Goal: Task Accomplishment & Management: Manage account settings

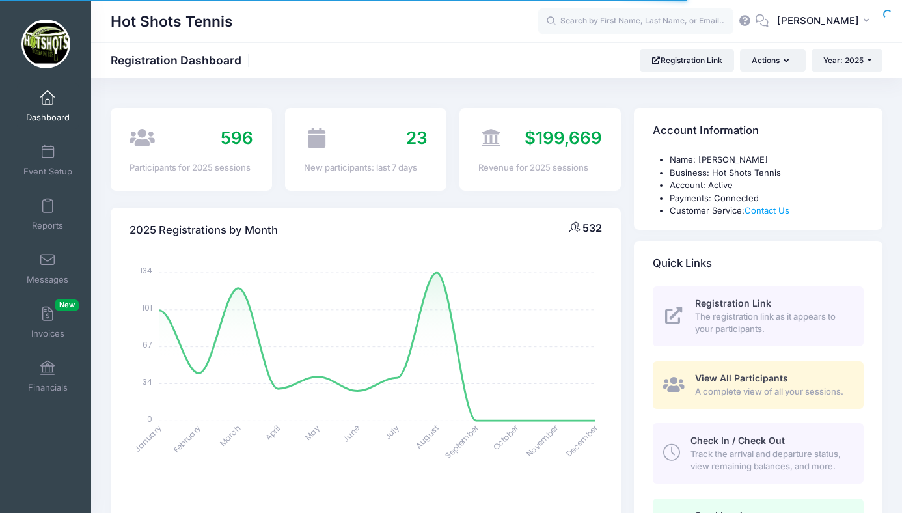
select select
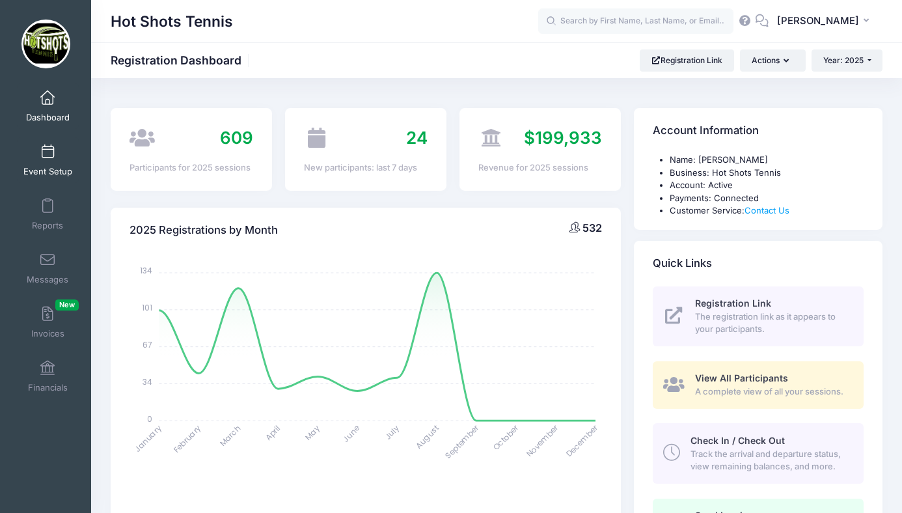
click at [48, 161] on link "Event Setup" at bounding box center [48, 160] width 62 height 46
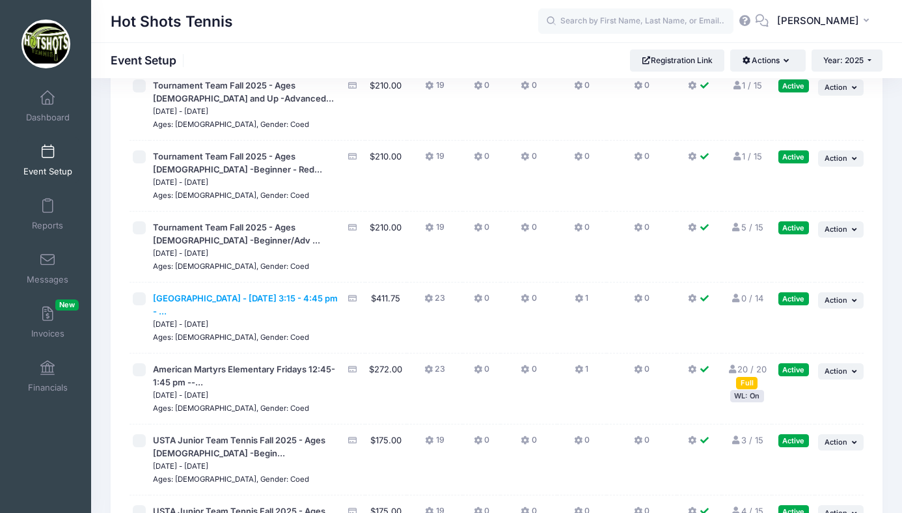
scroll to position [3304, 0]
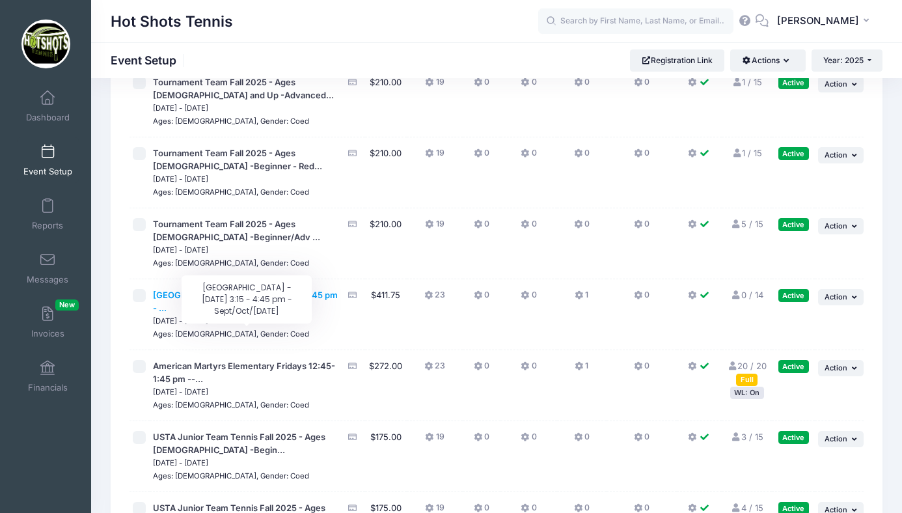
click at [269, 313] on span "St Anastasia Elementary - Monday 3:15 - 4:45 pm - ..." at bounding box center [245, 301] width 185 height 23
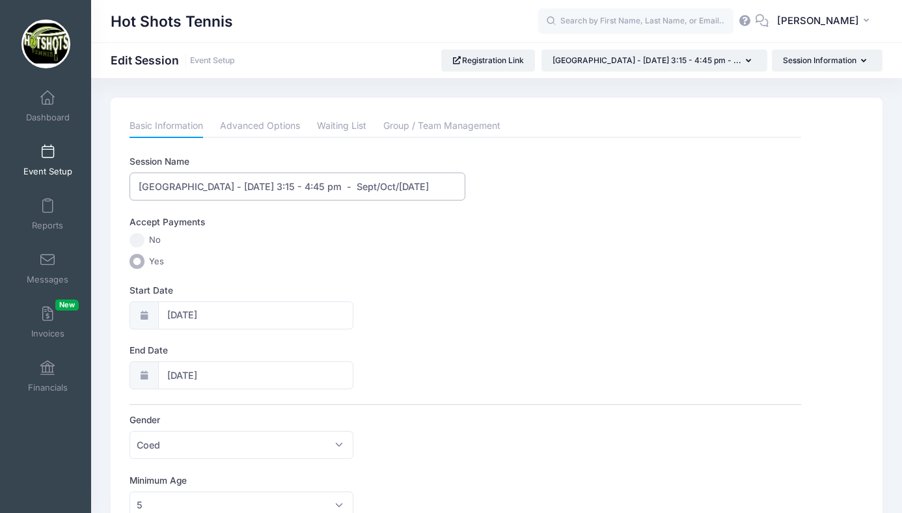
click at [312, 188] on input "[GEOGRAPHIC_DATA] - [DATE] 3:15 - 4:45 pm - Sept/Oct/[DATE]" at bounding box center [298, 186] width 336 height 28
click at [344, 188] on input "St Anastasia Elementary - Monday 3:00 - 4:45 pm - Sept/Oct/Nov 2025" at bounding box center [298, 186] width 336 height 28
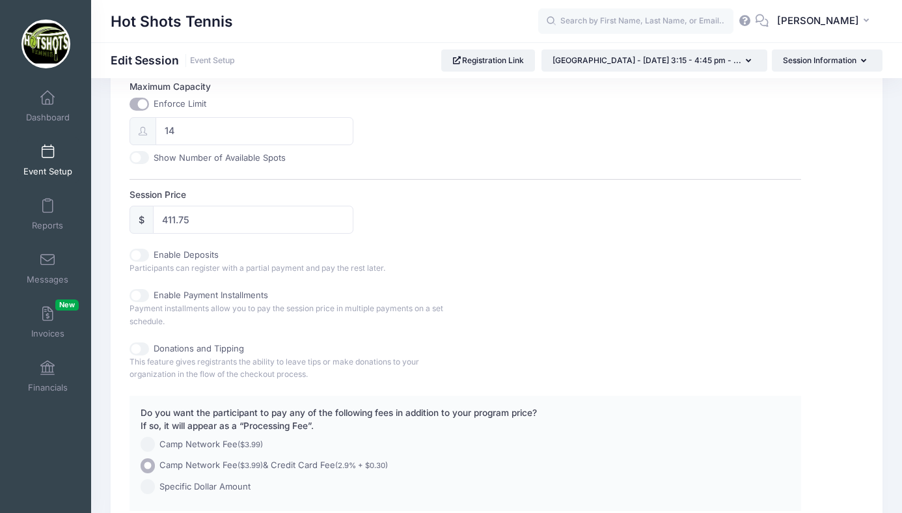
scroll to position [628, 0]
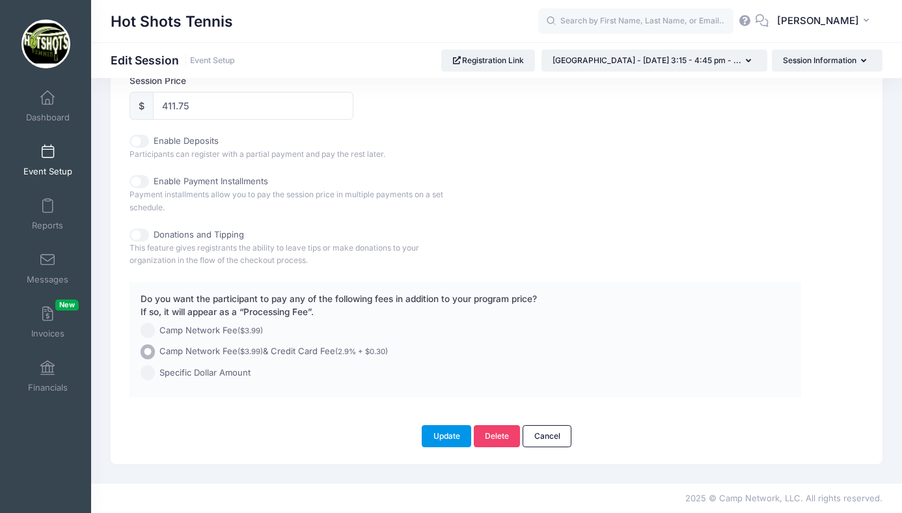
type input "[GEOGRAPHIC_DATA] - [DATE] 3:00 - 4:30 pm - Sept/Oct/[DATE]"
click at [445, 434] on button "Update" at bounding box center [446, 436] width 49 height 22
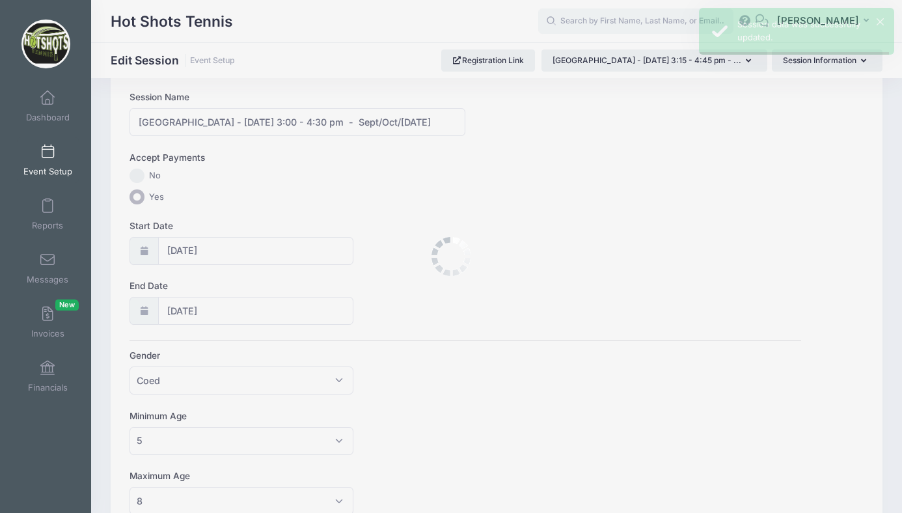
scroll to position [0, 0]
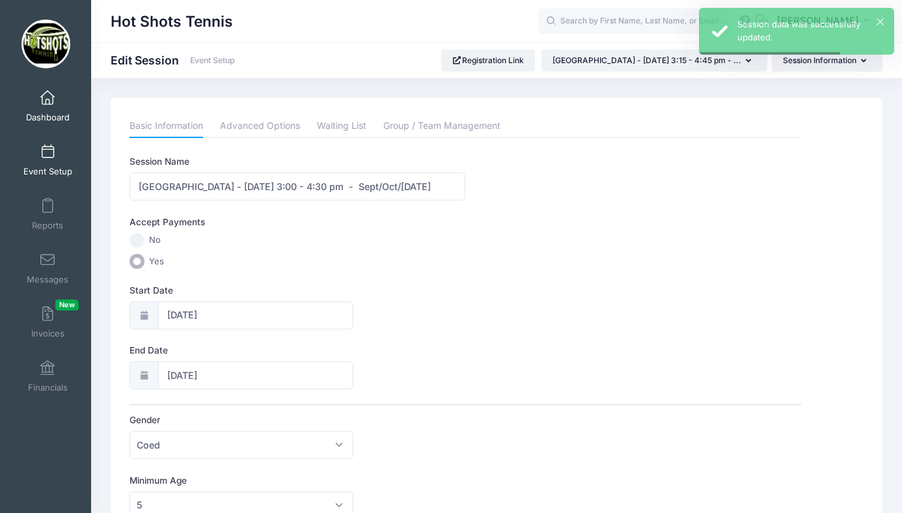
click at [48, 104] on span at bounding box center [48, 98] width 0 height 14
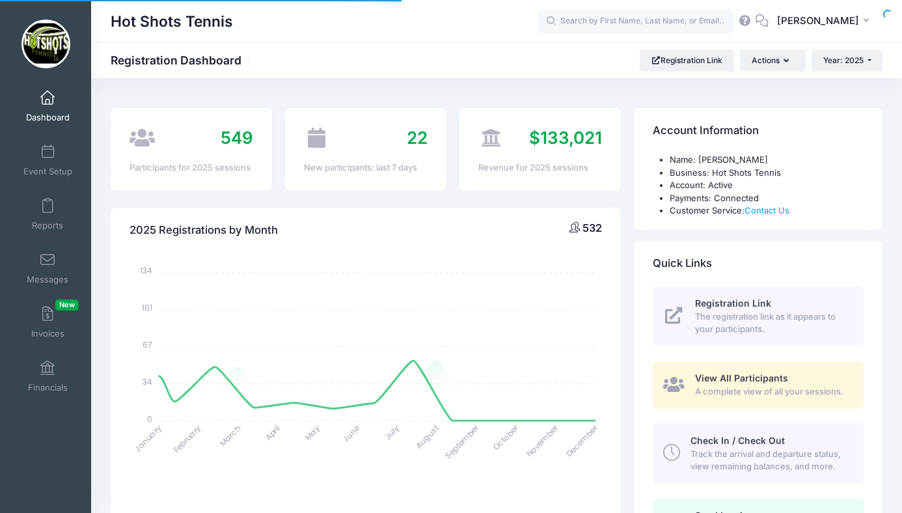
select select
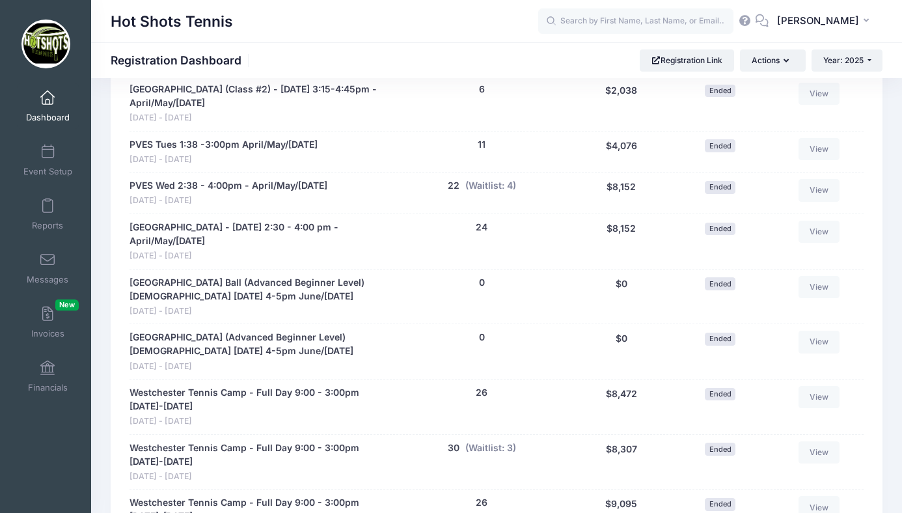
scroll to position [2093, 0]
